Goal: Information Seeking & Learning: Learn about a topic

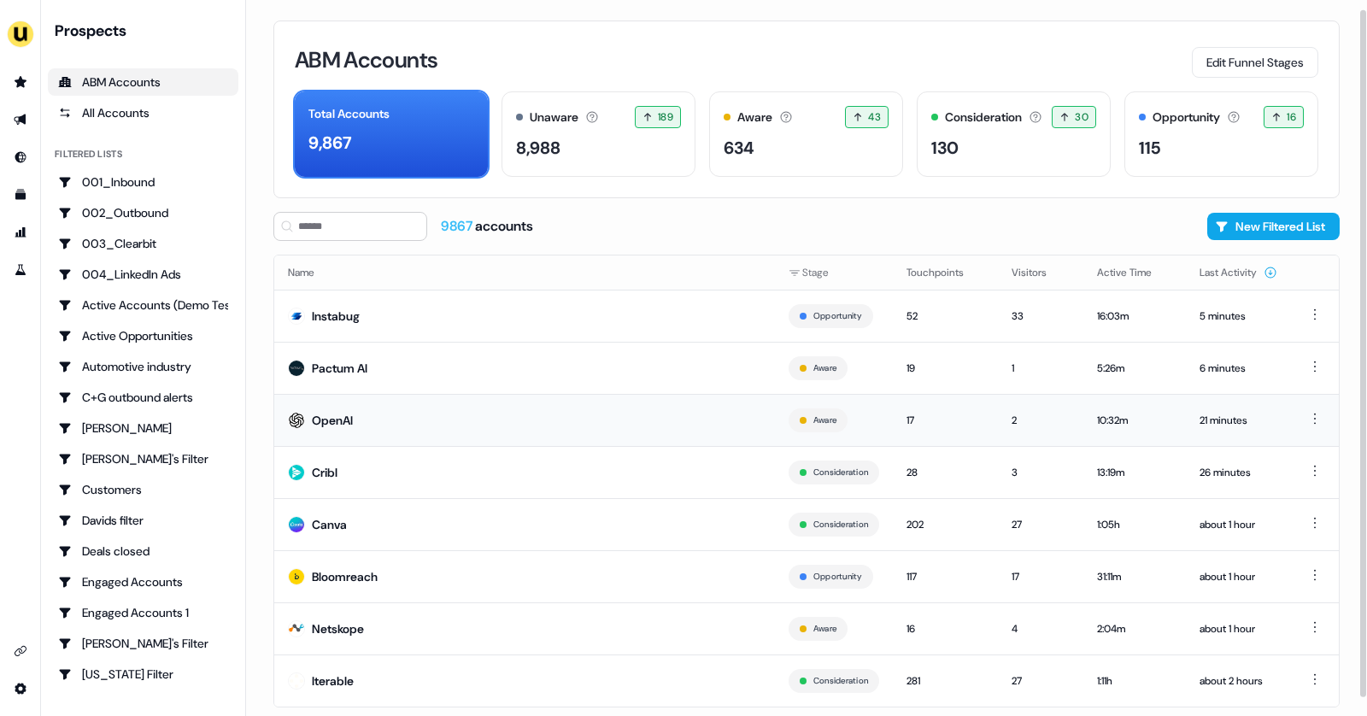
scroll to position [28, 0]
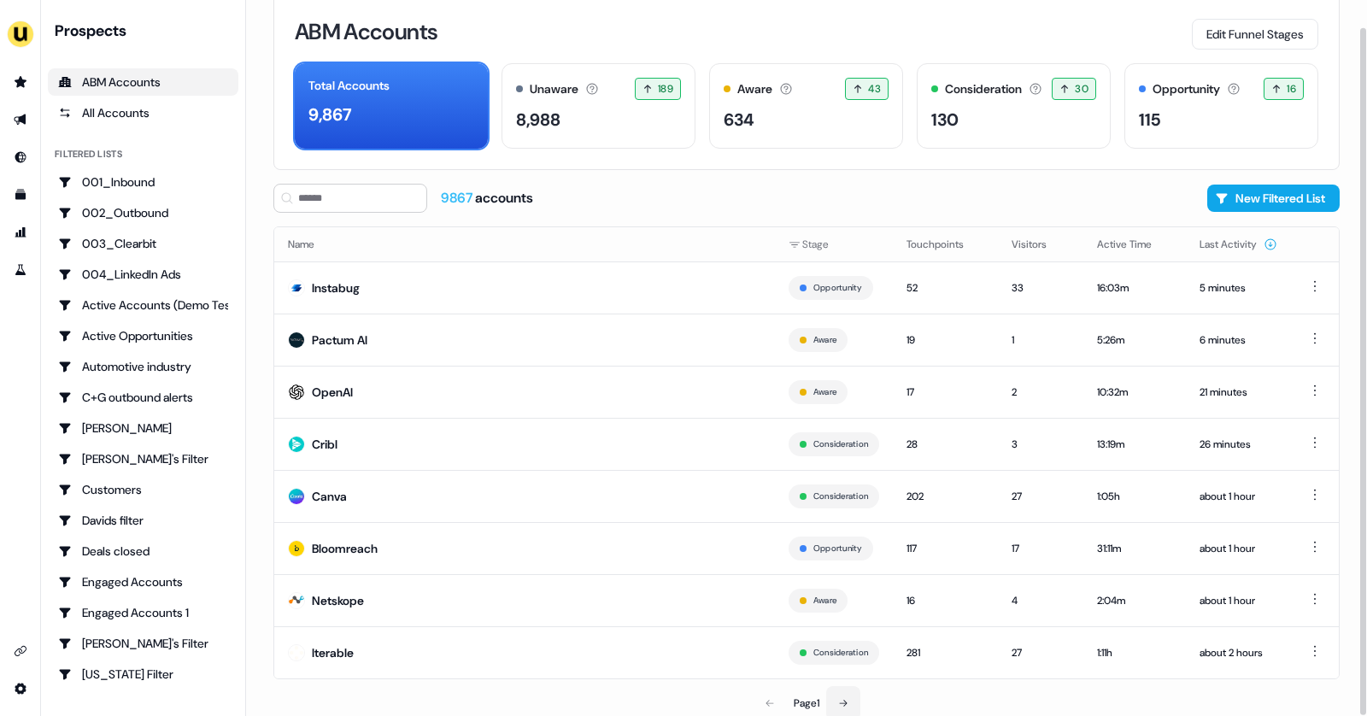
click at [842, 689] on button at bounding box center [843, 703] width 34 height 34
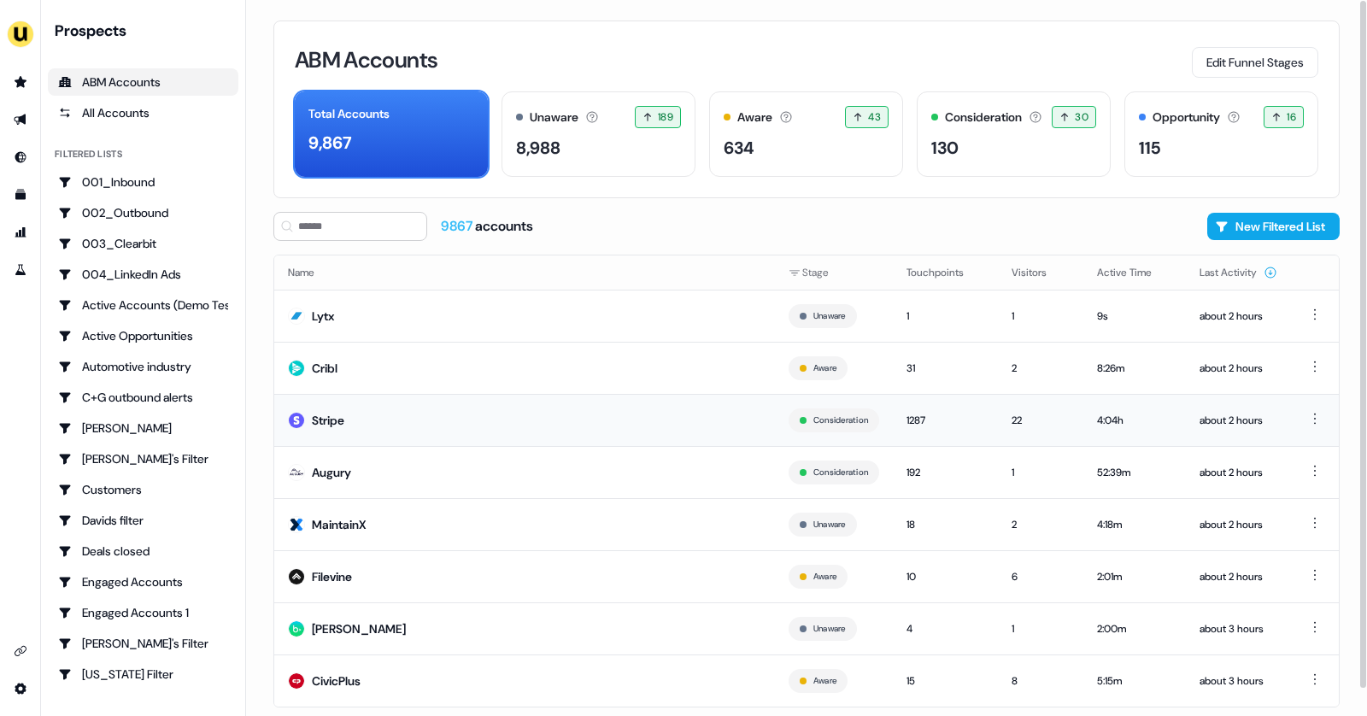
click at [631, 441] on td "Stripe" at bounding box center [524, 420] width 501 height 52
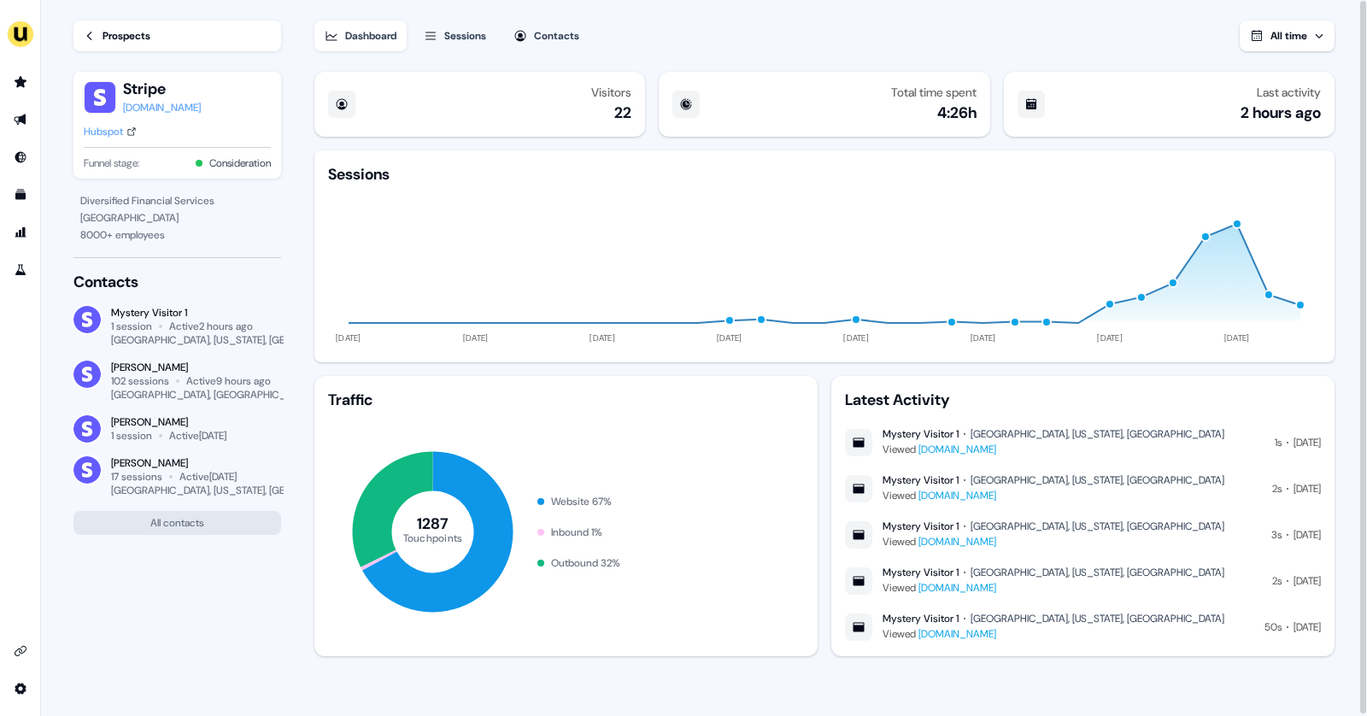
click at [477, 43] on div "Sessions" at bounding box center [465, 35] width 42 height 17
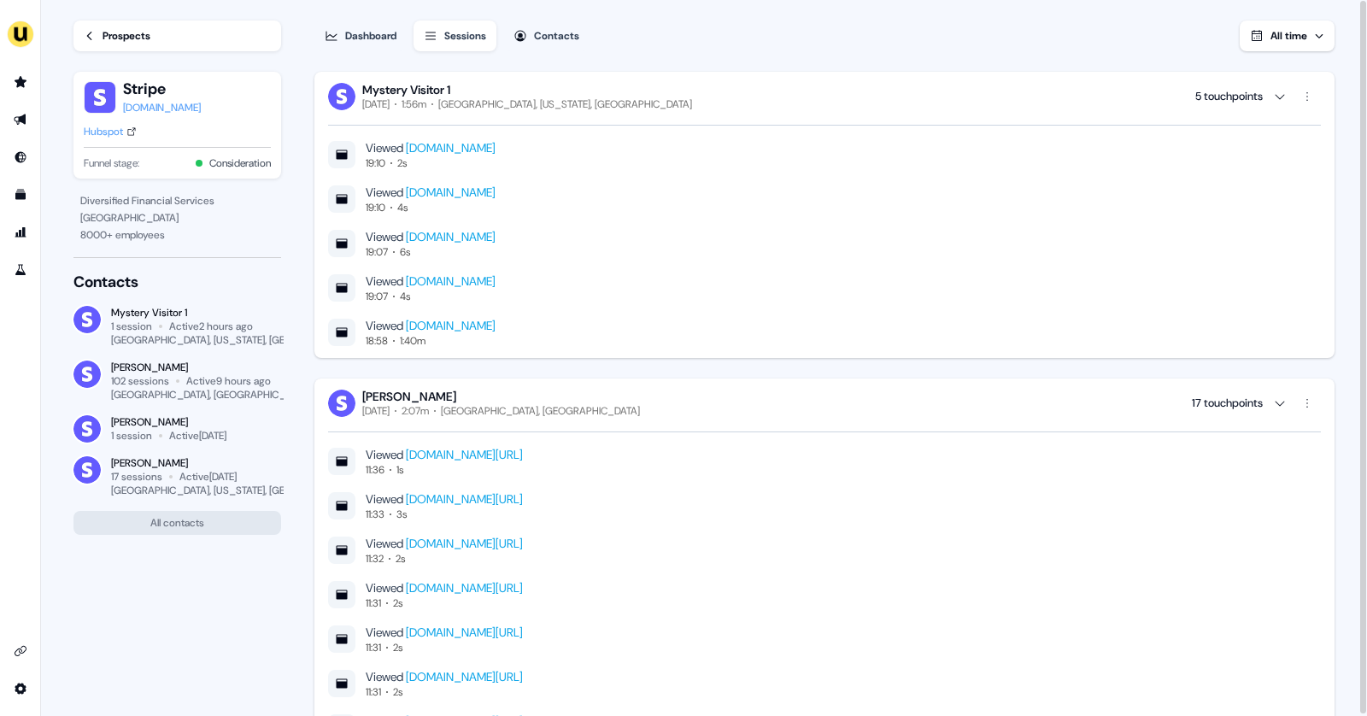
click at [113, 34] on div "Prospects" at bounding box center [127, 35] width 48 height 17
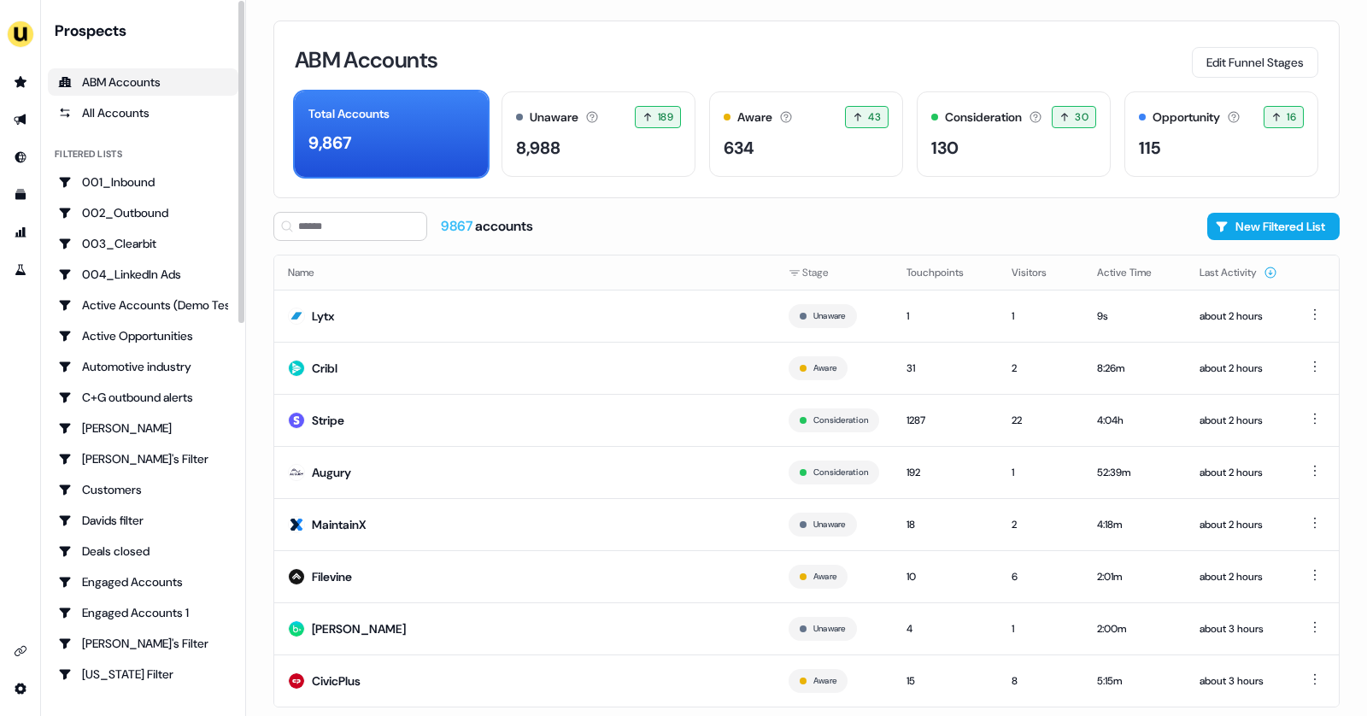
click at [112, 34] on div "Prospects" at bounding box center [147, 31] width 184 height 21
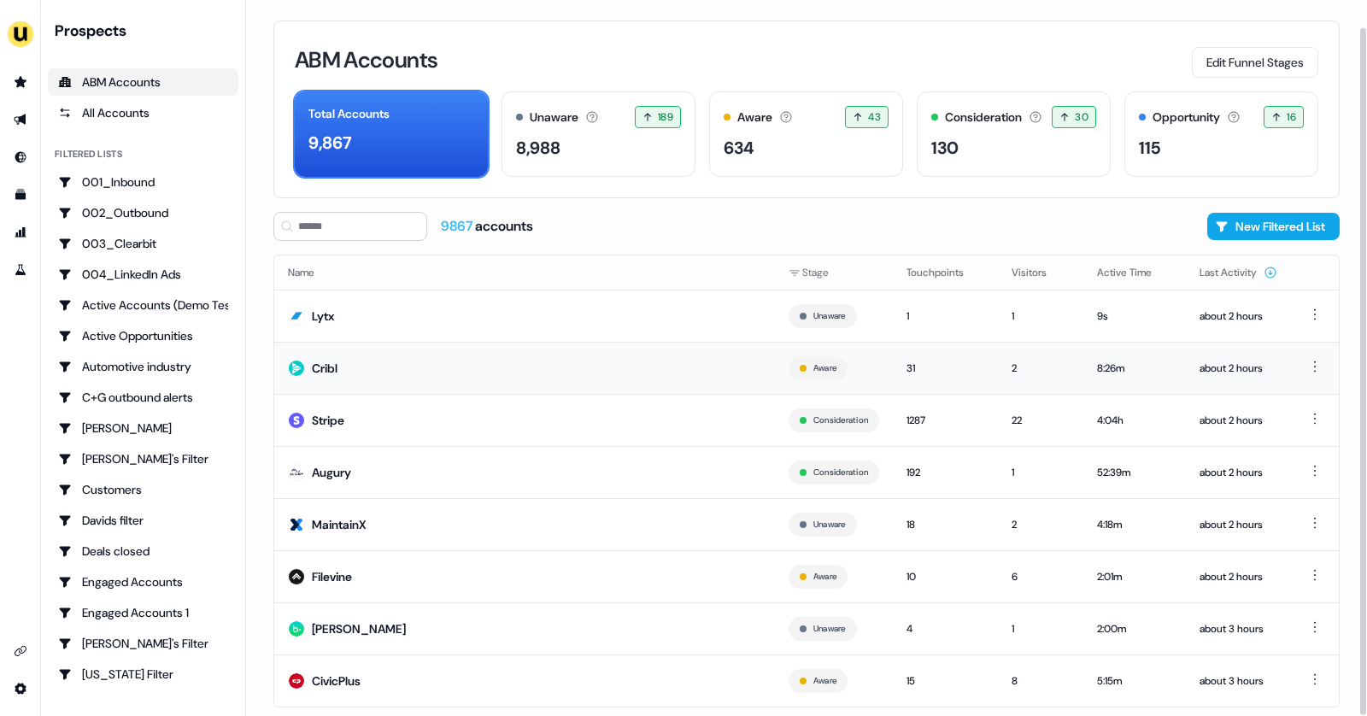
scroll to position [28, 0]
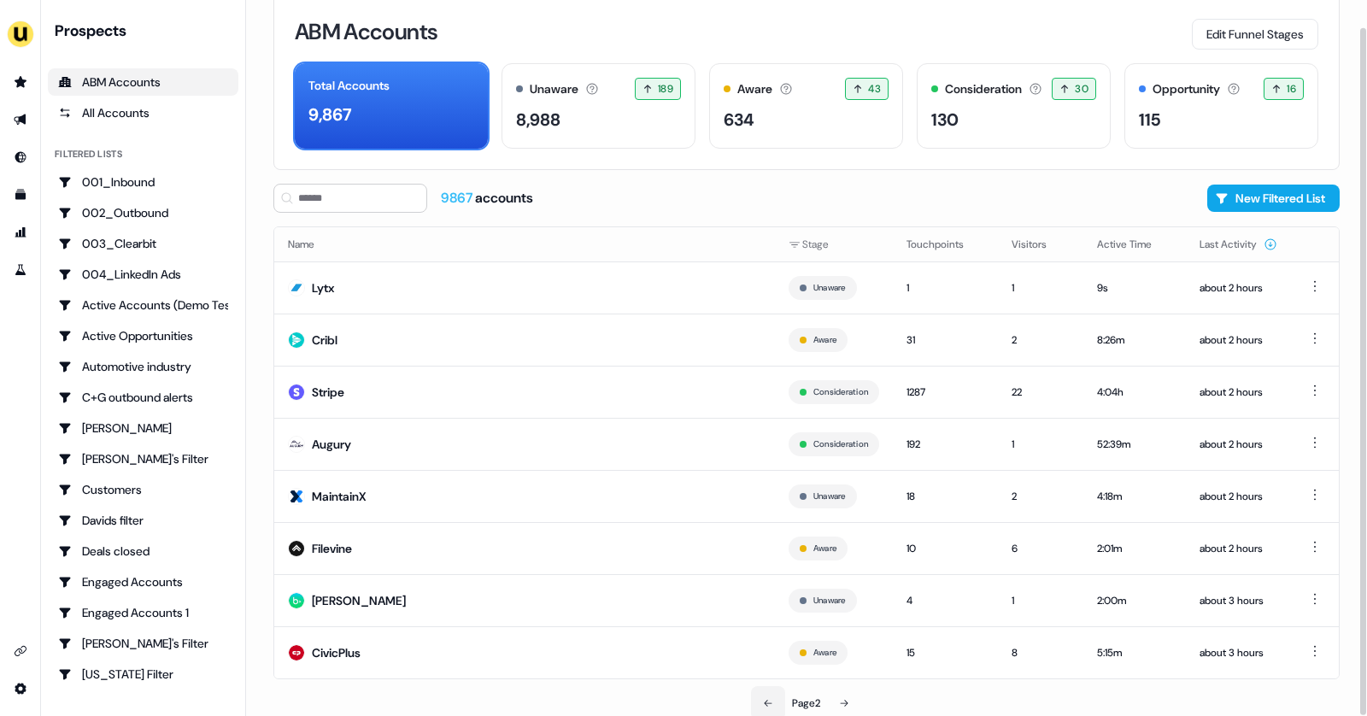
click at [766, 691] on button at bounding box center [768, 703] width 34 height 34
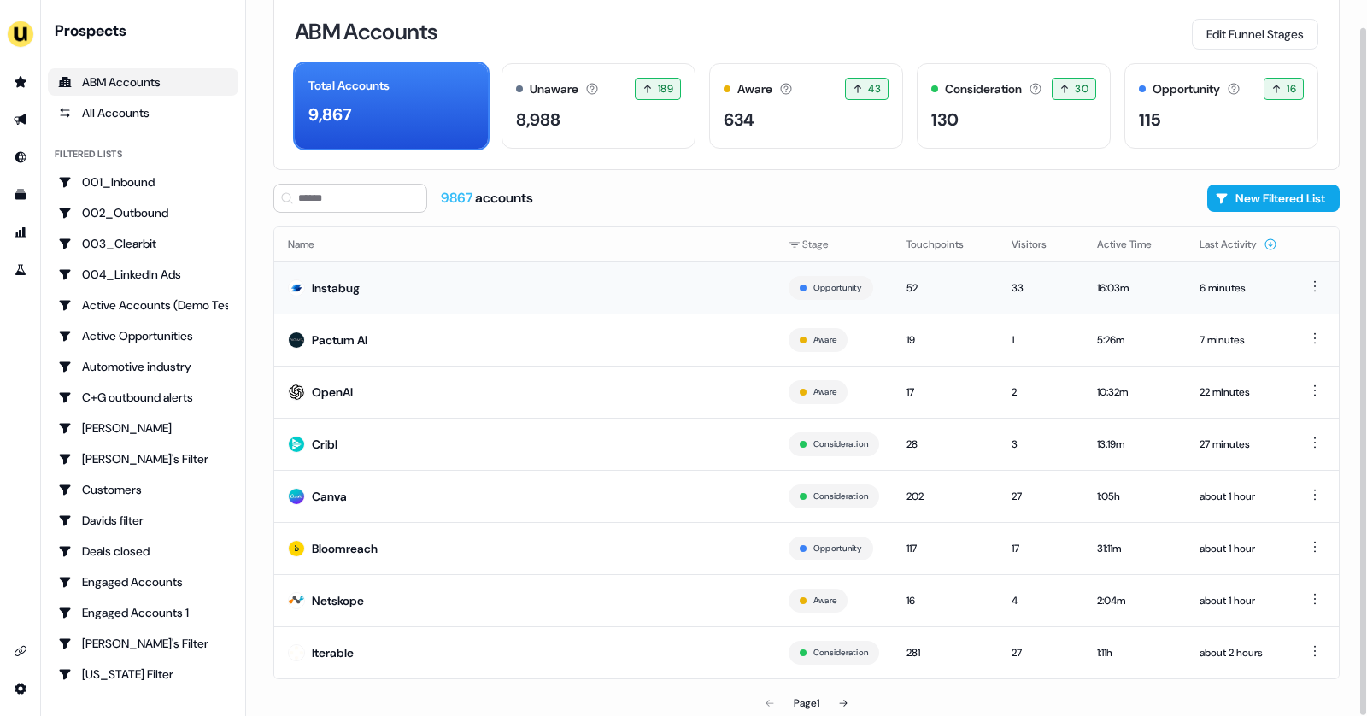
click at [445, 294] on td "Instabug" at bounding box center [524, 287] width 501 height 52
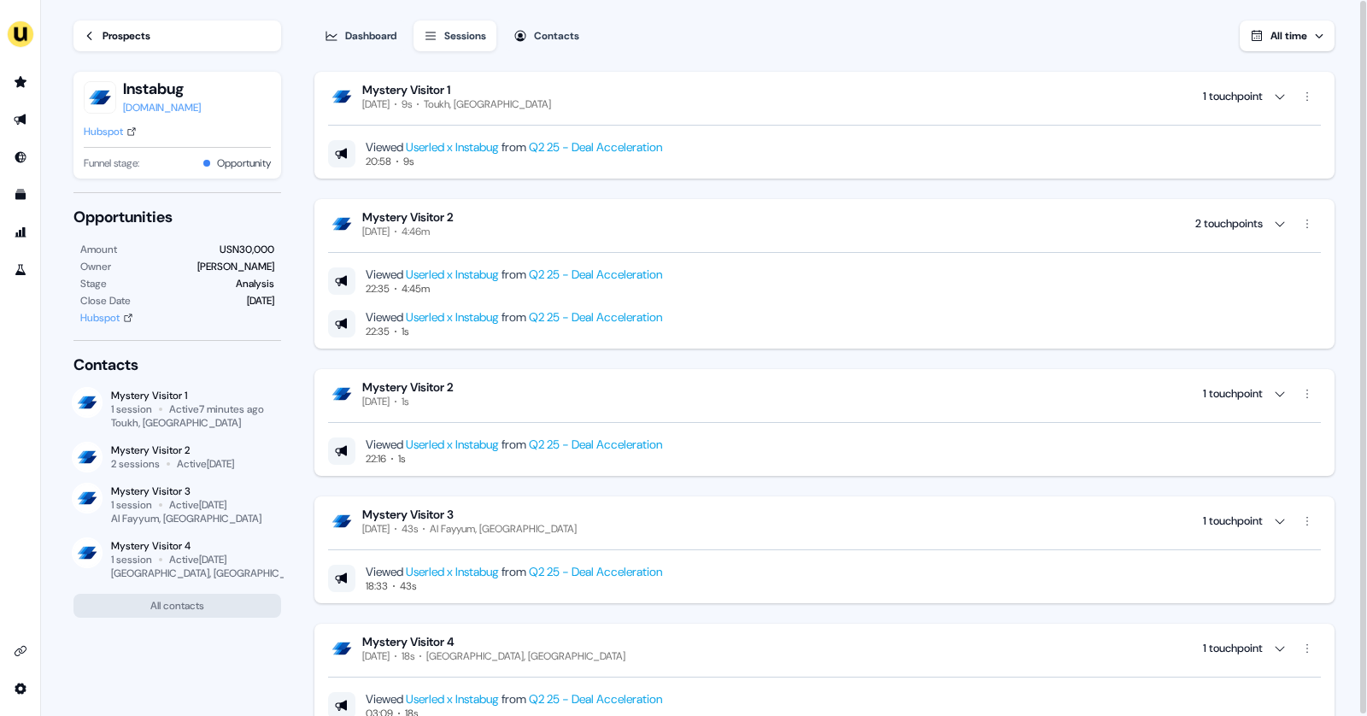
click at [109, 38] on div "Prospects" at bounding box center [127, 35] width 48 height 17
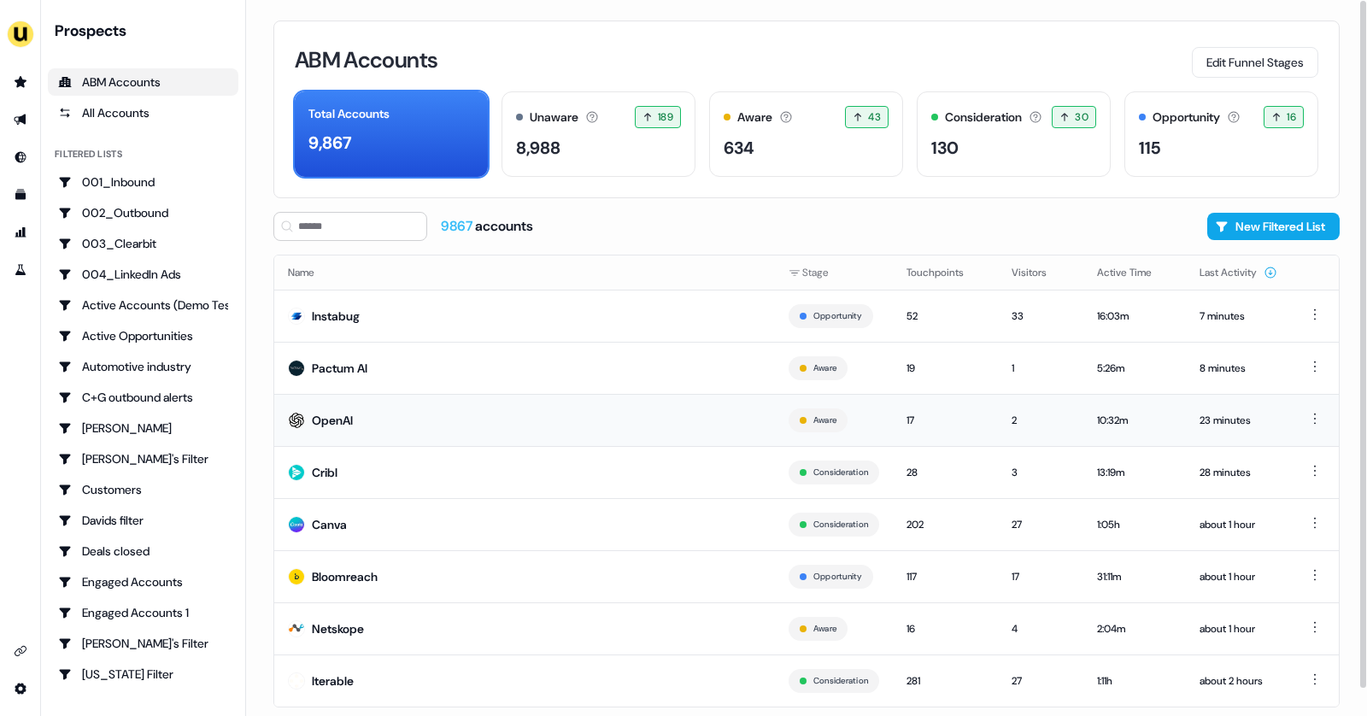
click at [364, 423] on td "OpenAI" at bounding box center [524, 420] width 501 height 52
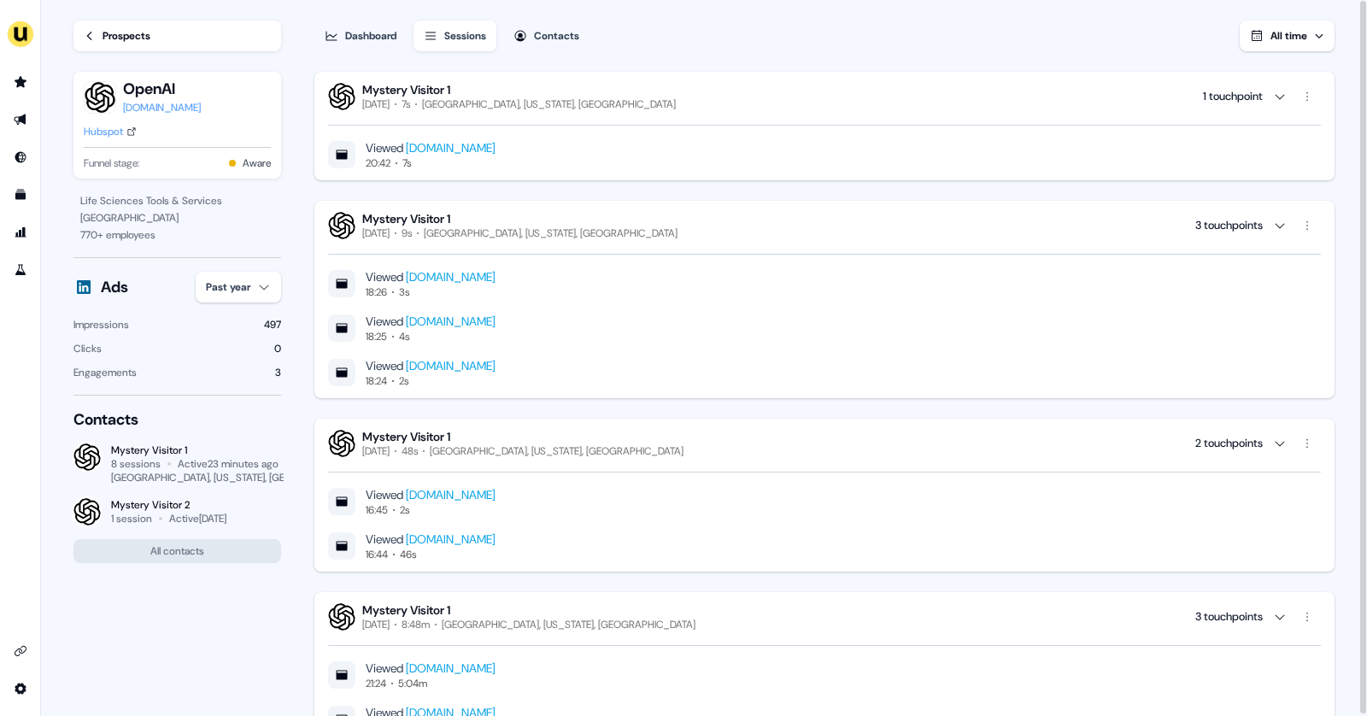
click at [85, 43] on link "Prospects" at bounding box center [177, 36] width 208 height 31
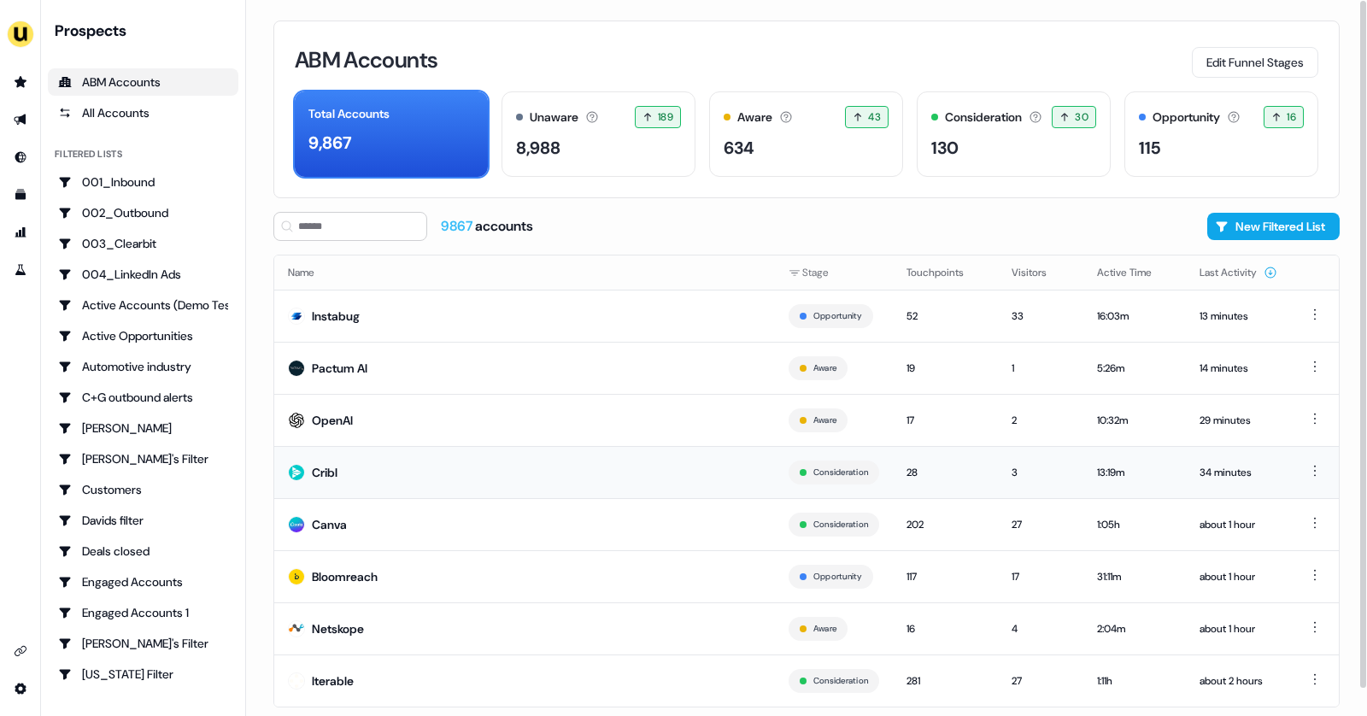
click at [371, 475] on td "Cribl" at bounding box center [524, 472] width 501 height 52
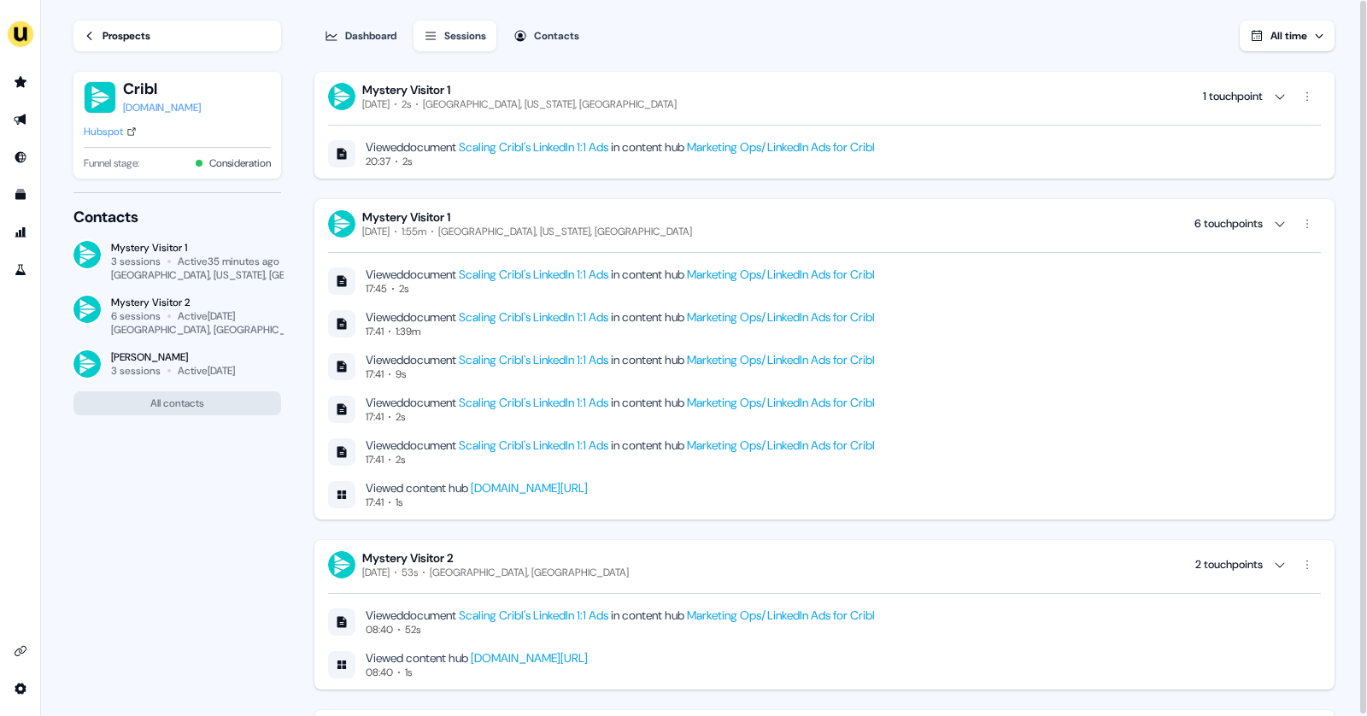
click at [568, 146] on link "Scaling Cribl's LinkedIn 1:1 Ads" at bounding box center [534, 146] width 150 height 15
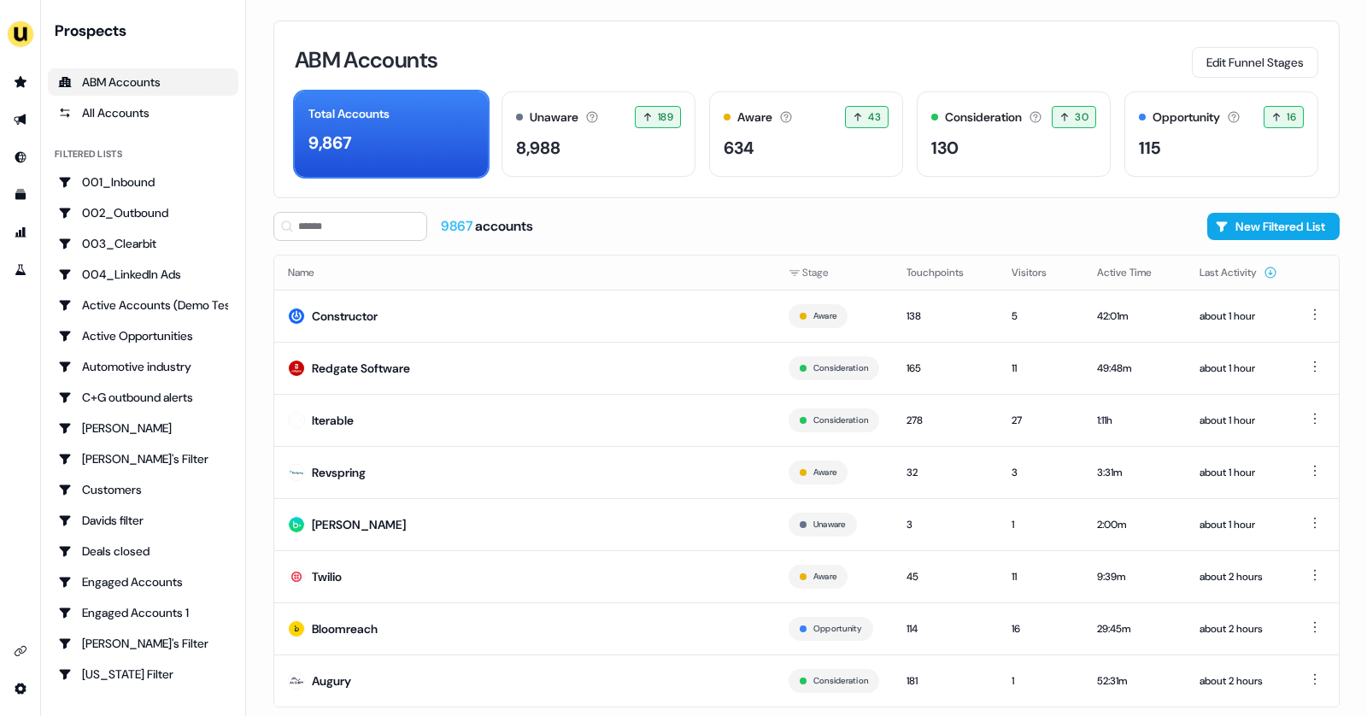
scroll to position [28, 0]
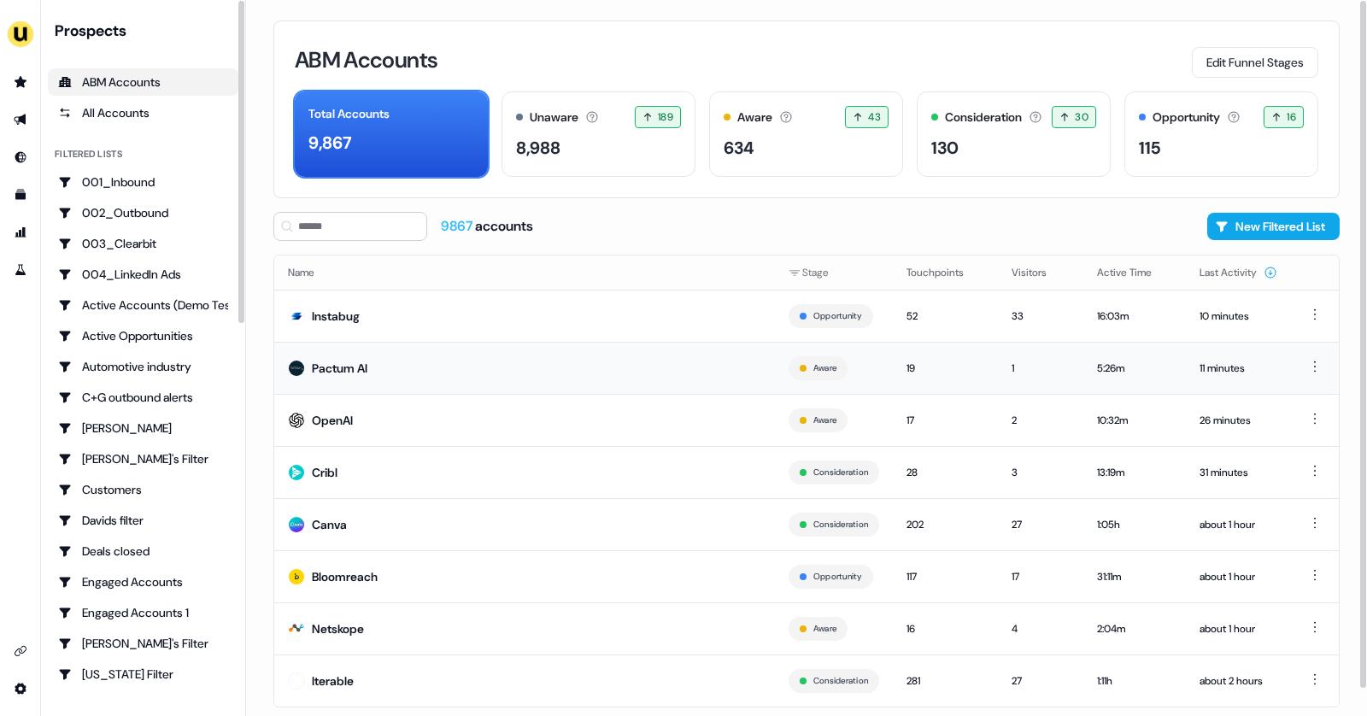
click at [341, 364] on div "Pactum AI" at bounding box center [340, 368] width 56 height 17
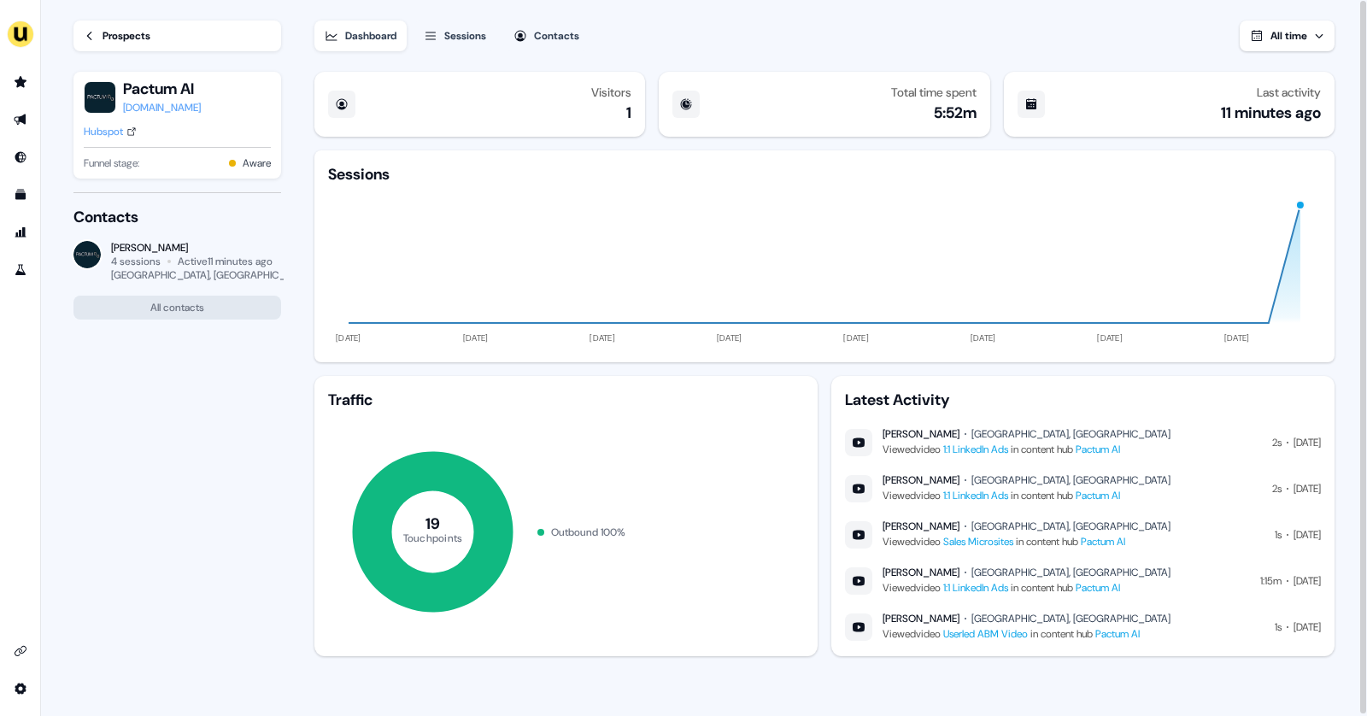
drag, startPoint x: 241, startPoint y: 249, endPoint x: 110, endPoint y: 241, distance: 131.0
click at [110, 241] on div "Adam Chapman-Ballard 4 sessions Active 11 minutes ago Cheltenham, UK" at bounding box center [177, 261] width 208 height 41
copy div "Adam Chapman-Ballard"
click at [104, 129] on div "Hubspot" at bounding box center [103, 131] width 39 height 17
